Goal: Information Seeking & Learning: Learn about a topic

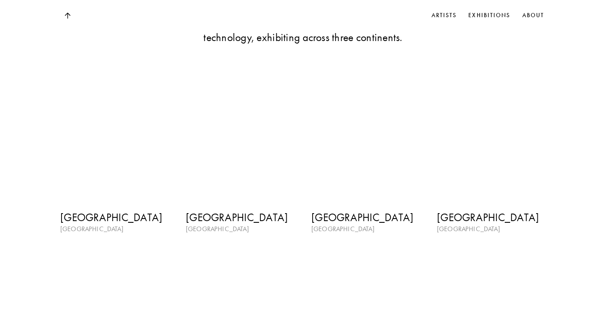
scroll to position [1042, 0]
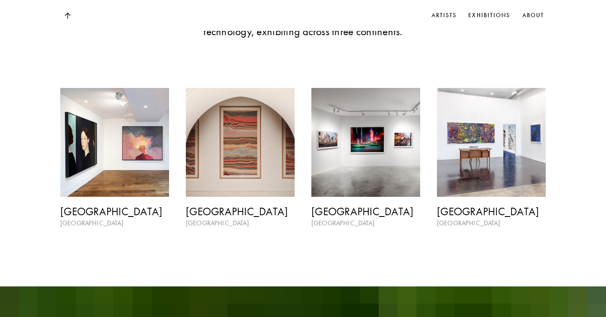
click at [132, 169] on img at bounding box center [114, 142] width 109 height 109
click at [475, 144] on img at bounding box center [491, 142] width 109 height 109
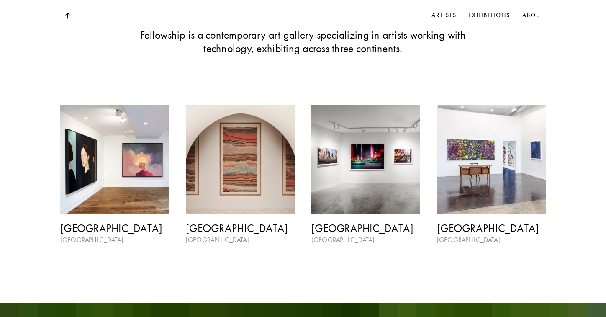
scroll to position [1037, 0]
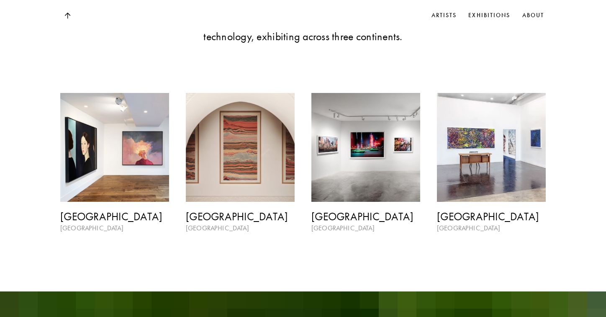
click at [472, 174] on img at bounding box center [491, 147] width 109 height 109
click at [451, 216] on h3 "[GEOGRAPHIC_DATA]" at bounding box center [491, 216] width 109 height 13
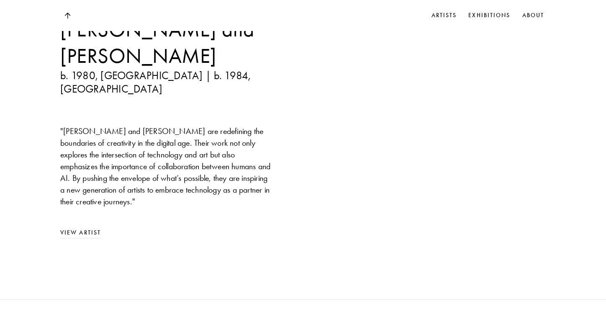
scroll to position [685, 0]
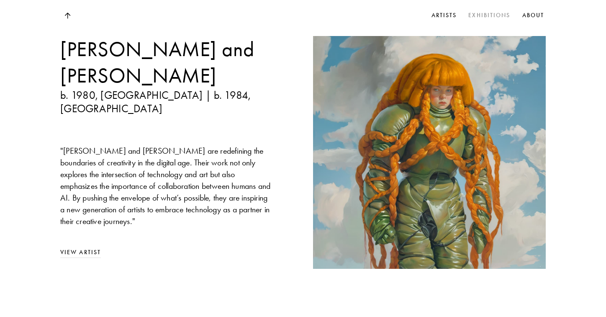
click at [490, 15] on link "Exhibitions" at bounding box center [489, 15] width 45 height 13
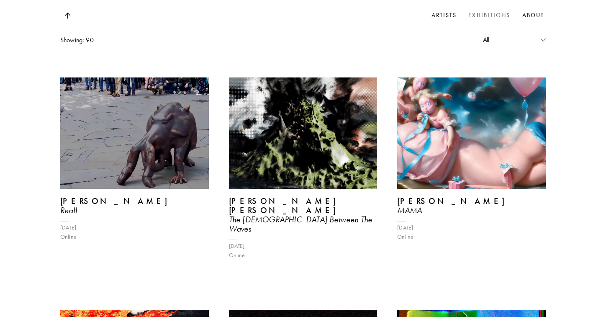
scroll to position [910, 0]
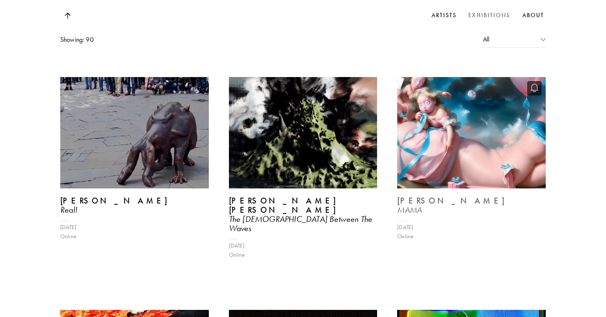
click at [448, 98] on img at bounding box center [471, 132] width 153 height 115
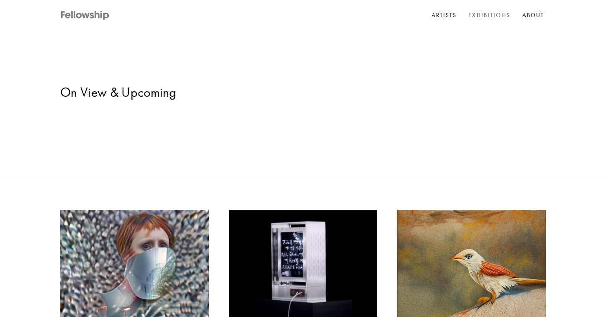
click at [98, 19] on icon at bounding box center [85, 15] width 50 height 10
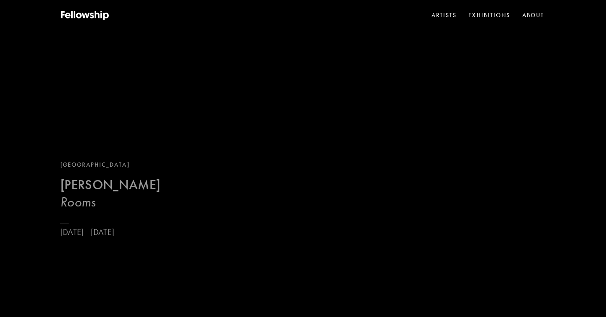
click at [123, 188] on b "[PERSON_NAME]" at bounding box center [110, 185] width 100 height 16
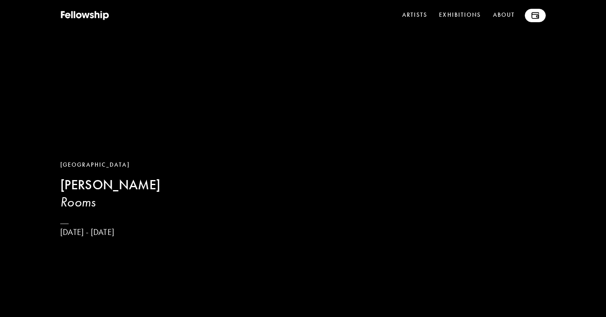
click at [537, 12] on img at bounding box center [535, 15] width 8 height 7
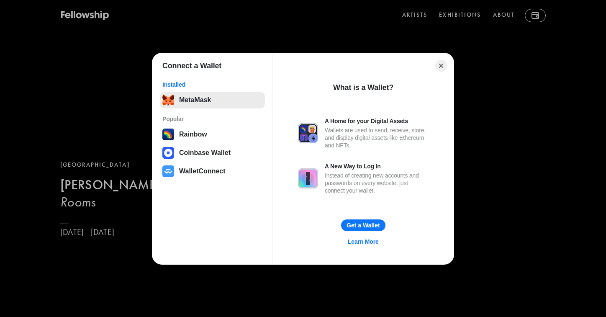
click at [197, 96] on button "MetaMask" at bounding box center [212, 100] width 105 height 17
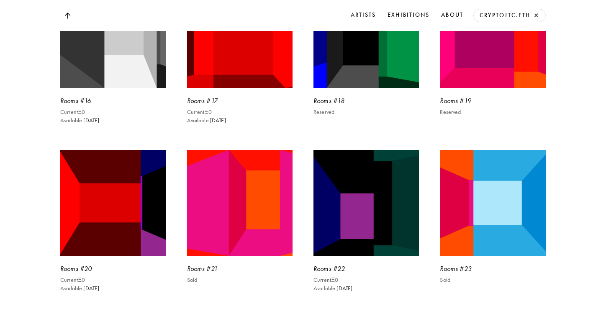
scroll to position [2389, 0]
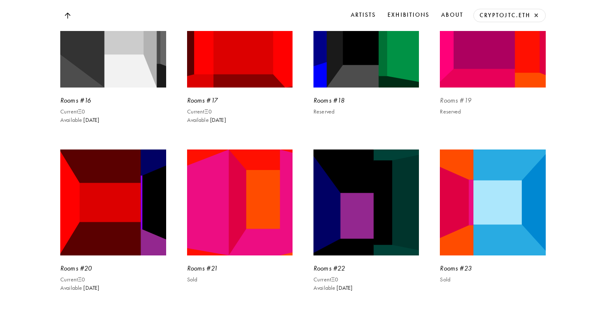
click at [479, 89] on img at bounding box center [493, 34] width 109 height 109
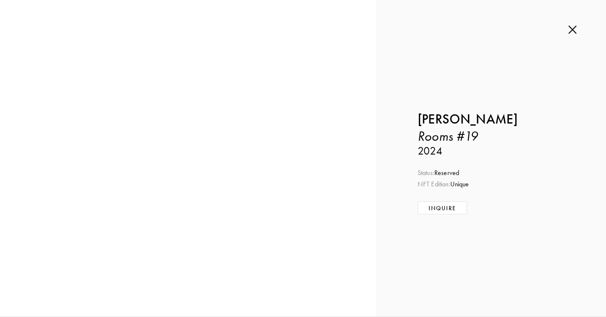
click at [572, 31] on img at bounding box center [572, 29] width 8 height 9
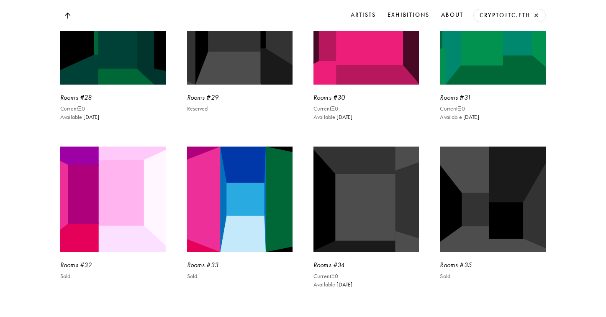
scroll to position [2897, 0]
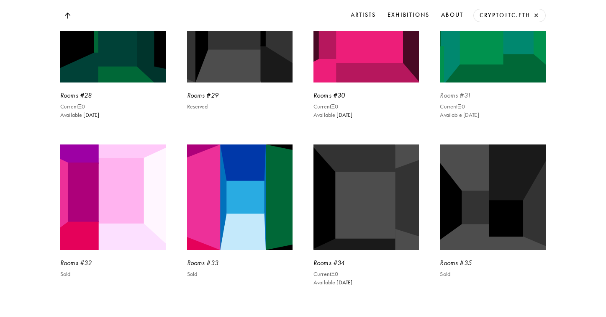
click at [474, 84] on img at bounding box center [493, 29] width 109 height 109
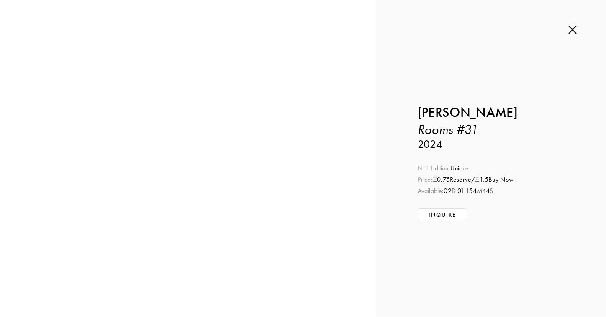
click at [496, 181] on div "Price: Ξ 0.75 Reserve / Ξ 1.5 Buy Now" at bounding box center [491, 179] width 146 height 9
click at [455, 179] on div "Price: Ξ 0.75 Reserve / Ξ 1.5 Buy Now" at bounding box center [491, 179] width 146 height 9
click at [423, 171] on span "NFT Edition:" at bounding box center [434, 168] width 33 height 8
click at [421, 188] on span "Available:" at bounding box center [431, 191] width 26 height 8
click at [415, 244] on div "Inquire about Rooms #31 by [PERSON_NAME] Submit Inquiry Back [PERSON_NAME] Room…" at bounding box center [491, 158] width 230 height 316
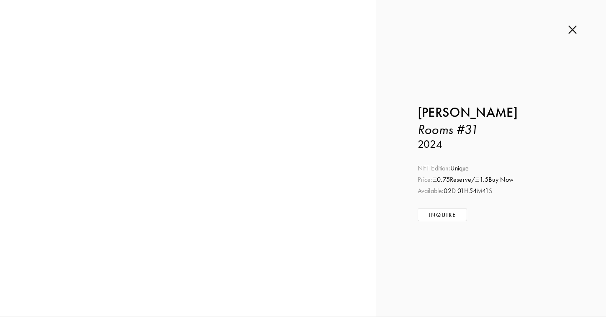
click at [572, 31] on img at bounding box center [572, 29] width 8 height 9
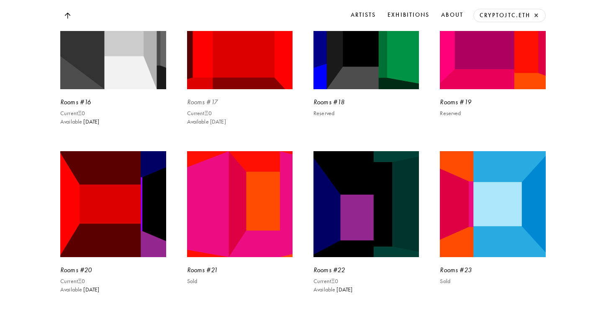
scroll to position [2392, 0]
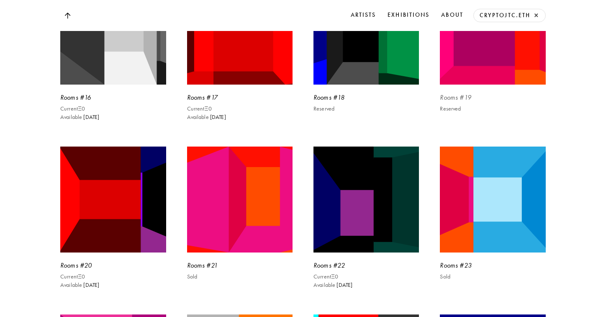
click at [487, 86] on img at bounding box center [493, 31] width 109 height 109
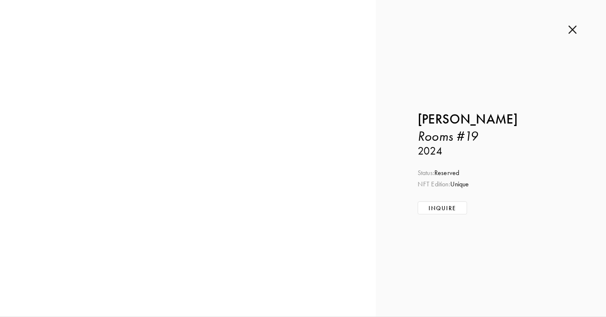
click at [572, 29] on img at bounding box center [572, 29] width 8 height 9
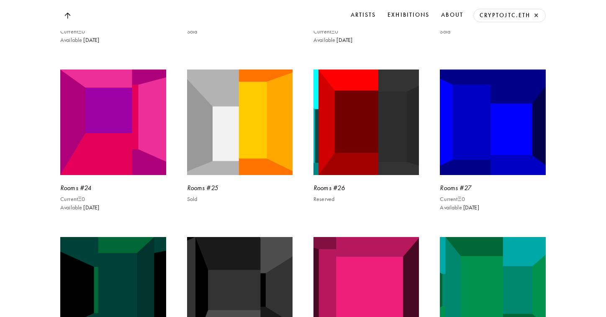
scroll to position [2877, 0]
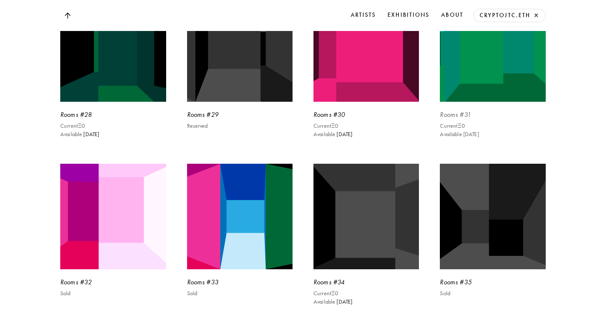
click at [498, 103] on img at bounding box center [493, 48] width 109 height 109
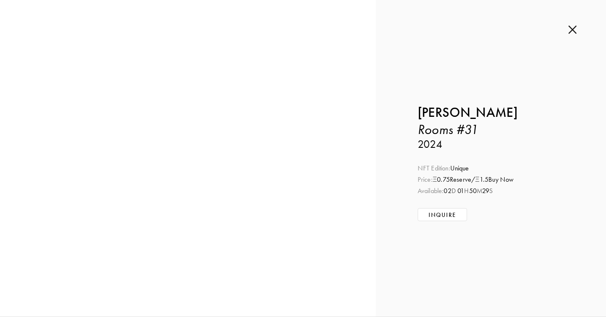
click at [573, 32] on img at bounding box center [572, 29] width 8 height 9
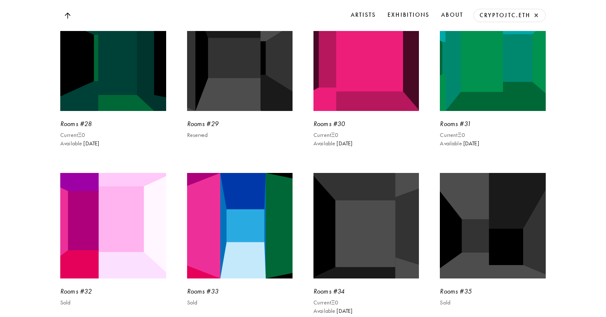
scroll to position [2868, 0]
